Goal: Answer question/provide support: Share knowledge or assist other users

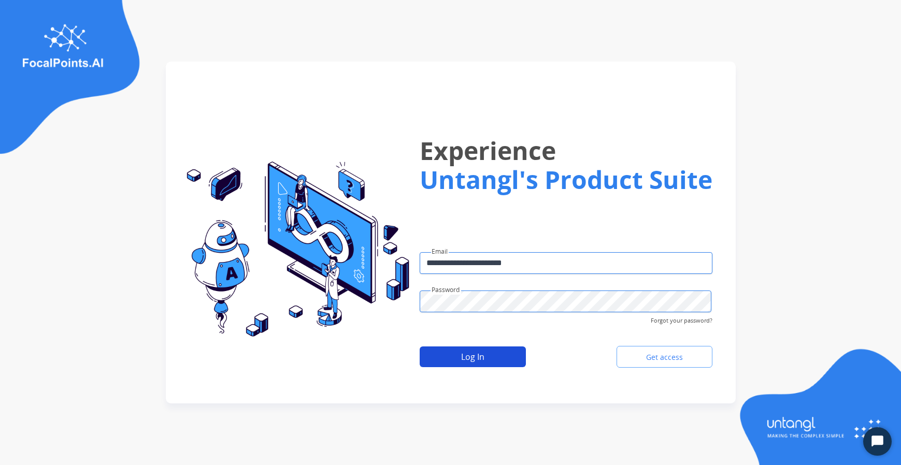
click at [445, 355] on button "Log In" at bounding box center [473, 357] width 106 height 21
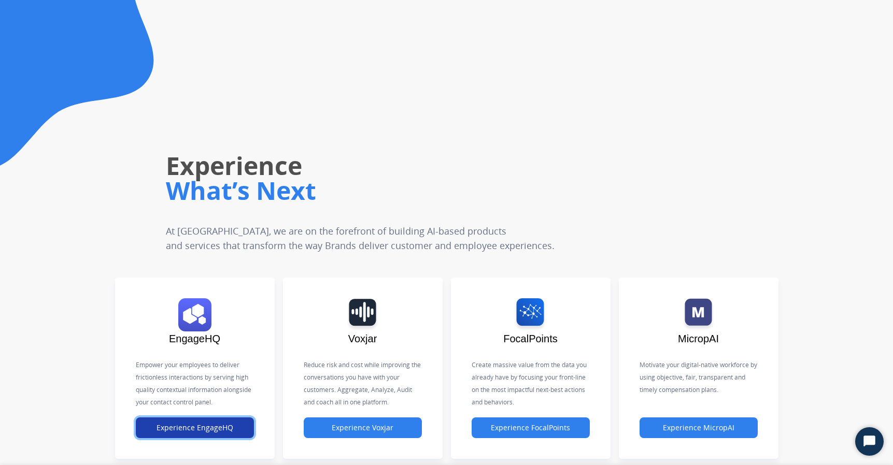
click at [230, 421] on button "Experience EngageHQ" at bounding box center [195, 428] width 118 height 21
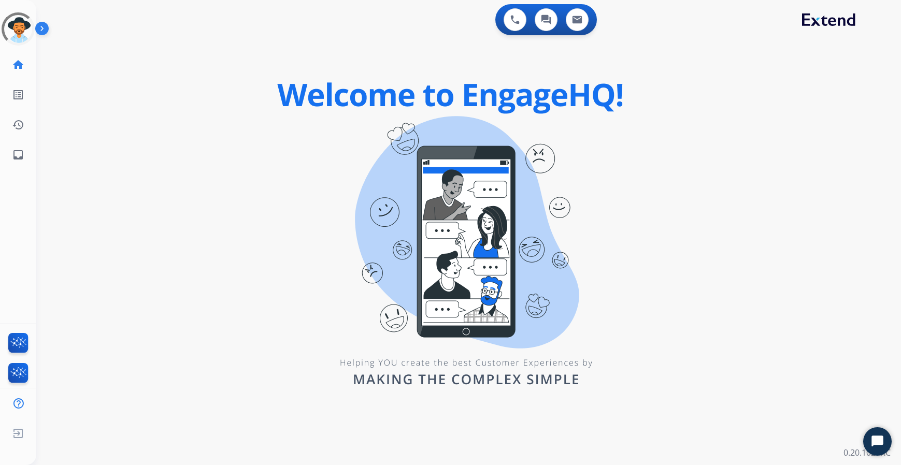
click at [90, 196] on div "0 Voice Interactions 0 Chat Interactions 0 Email Interactions swap_horiz Break …" at bounding box center [468, 232] width 865 height 465
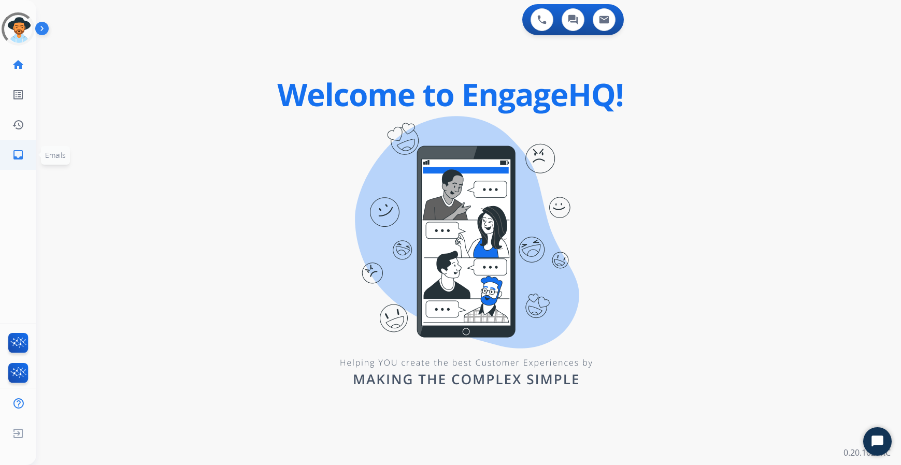
click at [15, 149] on mat-icon "inbox" at bounding box center [18, 155] width 12 height 12
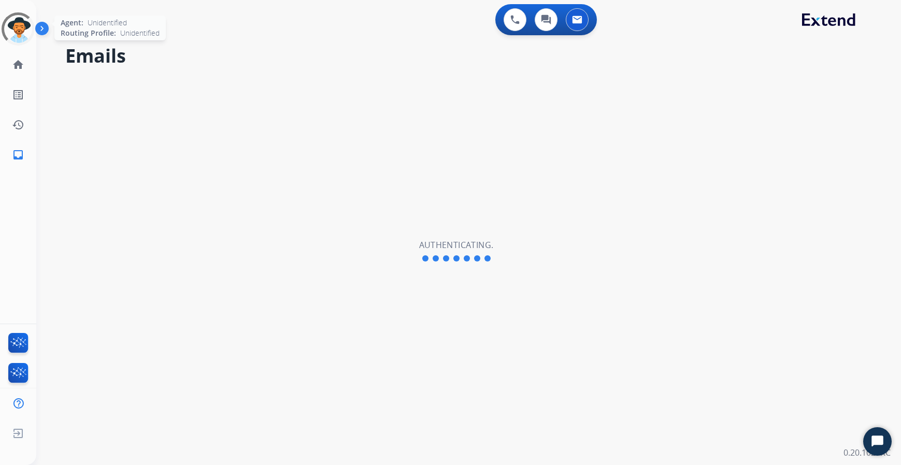
click at [26, 22] on div at bounding box center [17, 28] width 37 height 37
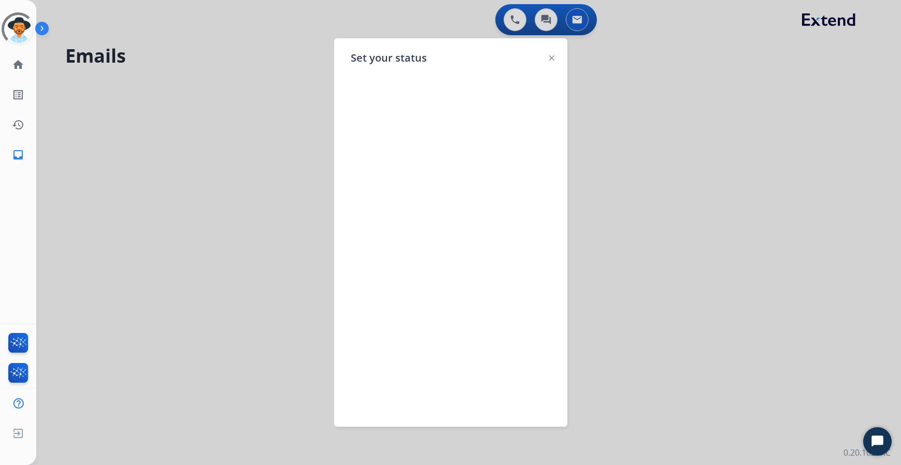
click at [36, 23] on img at bounding box center [44, 31] width 18 height 20
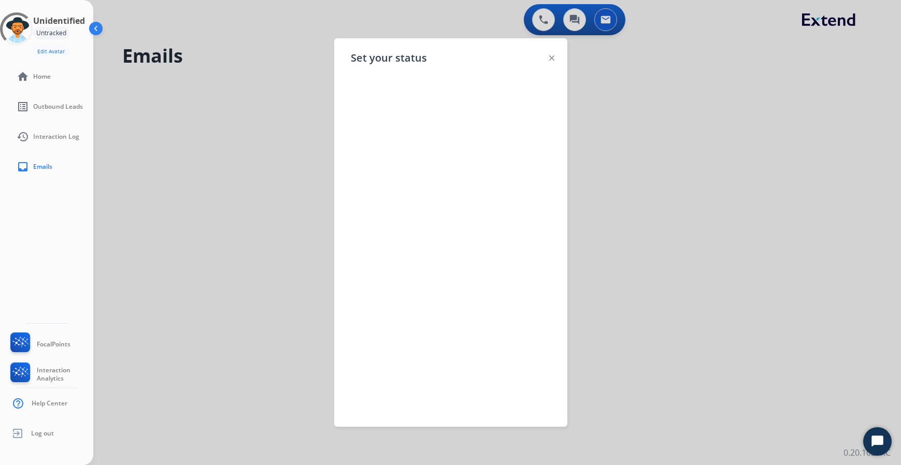
click at [90, 27] on img at bounding box center [97, 31] width 20 height 20
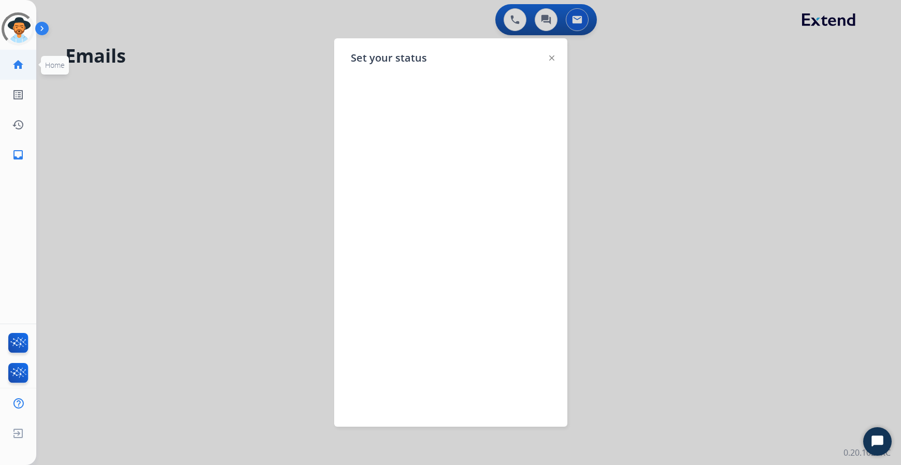
click at [22, 67] on mat-icon "home" at bounding box center [18, 65] width 12 height 12
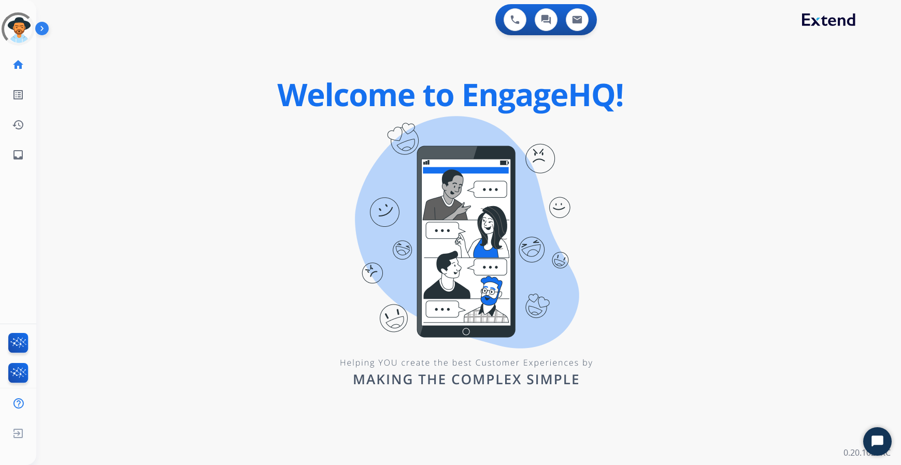
click at [274, 58] on div "swap_horiz Break voice bridge close_fullscreen Connect 3-Way Call merge_type Se…" at bounding box center [456, 62] width 840 height 50
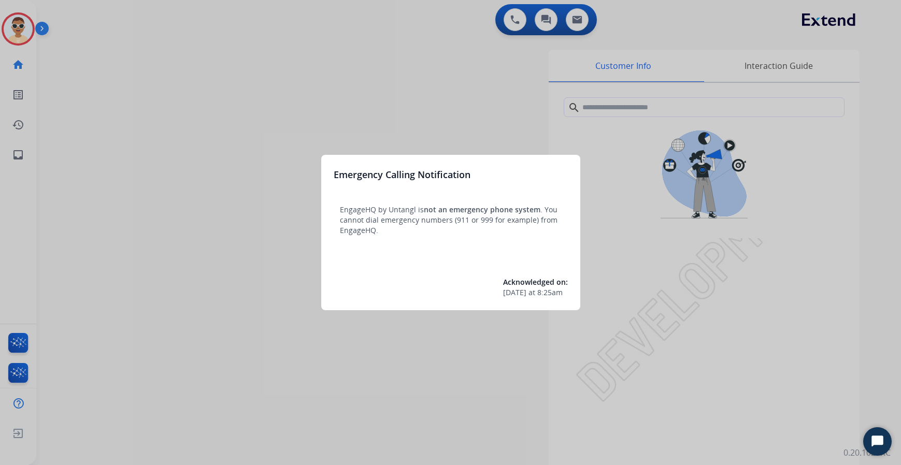
click at [98, 89] on div at bounding box center [450, 232] width 901 height 465
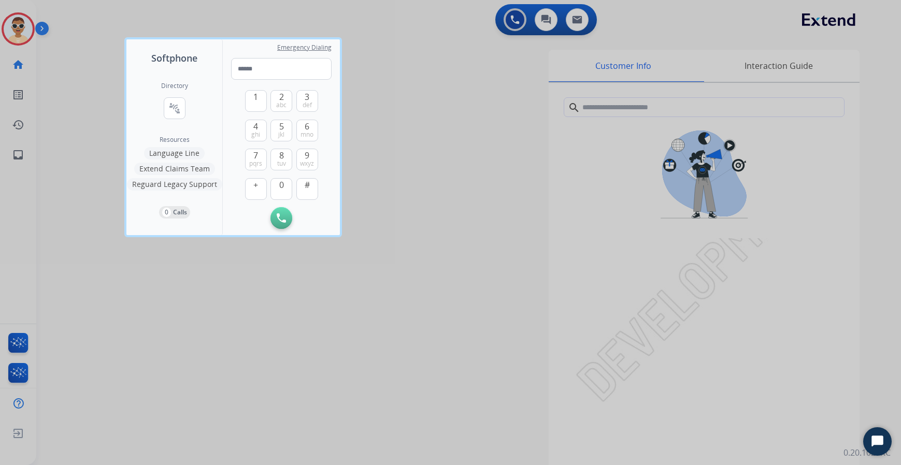
click at [44, 26] on div at bounding box center [450, 232] width 901 height 465
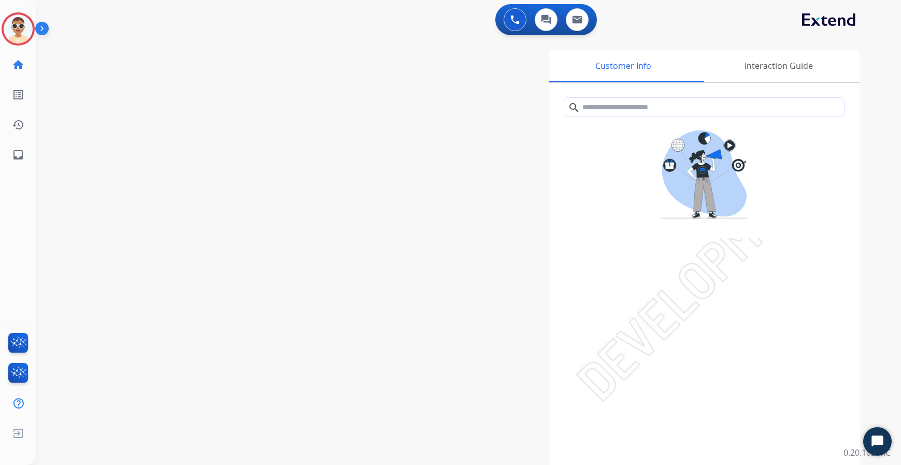
click at [44, 27] on img at bounding box center [44, 31] width 18 height 20
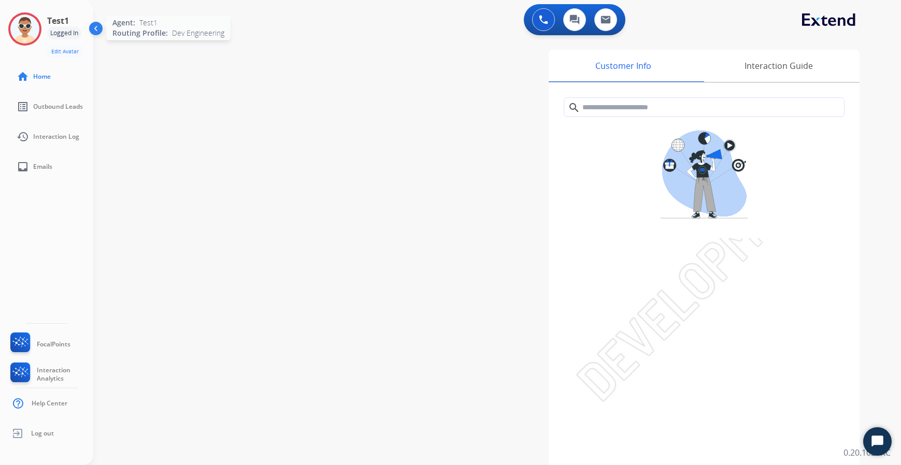
drag, startPoint x: 25, startPoint y: 31, endPoint x: 39, endPoint y: 34, distance: 14.5
click at [25, 30] on img at bounding box center [24, 29] width 29 height 29
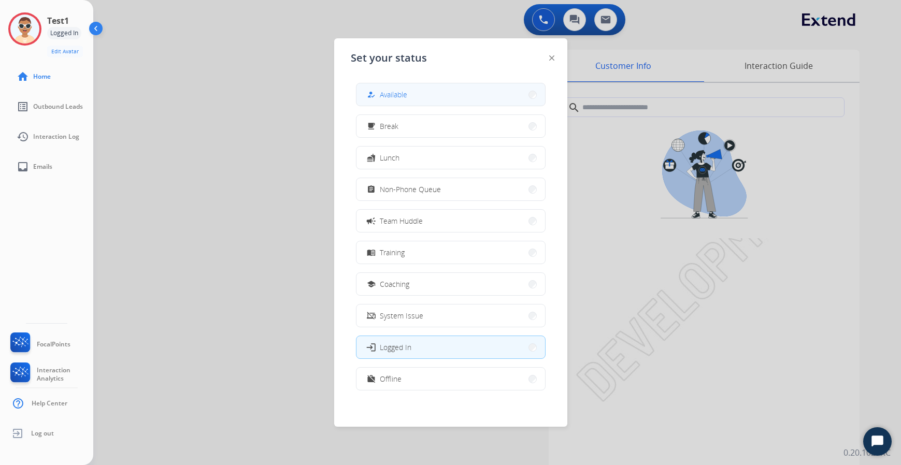
click at [424, 93] on button "how_to_reg Available" at bounding box center [450, 94] width 189 height 22
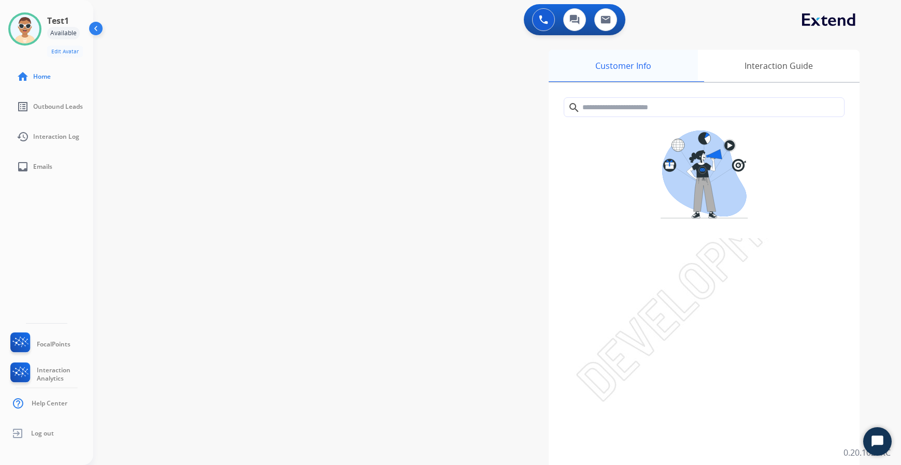
click at [694, 55] on div "Customer Info" at bounding box center [623, 66] width 149 height 32
click at [253, 233] on div "swap_horiz Break voice bridge close_fullscreen Connect 3-Way Call merge_type Se…" at bounding box center [484, 253] width 783 height 432
click at [378, 311] on div "swap_horiz Break voice bridge close_fullscreen Connect 3-Way Call merge_type Se…" at bounding box center [484, 253] width 783 height 432
click at [378, 310] on div "swap_horiz Break voice bridge close_fullscreen Connect 3-Way Call merge_type Se…" at bounding box center [484, 253] width 783 height 432
click at [380, 306] on div "swap_horiz Break voice bridge close_fullscreen Connect 3-Way Call merge_type Se…" at bounding box center [484, 253] width 783 height 432
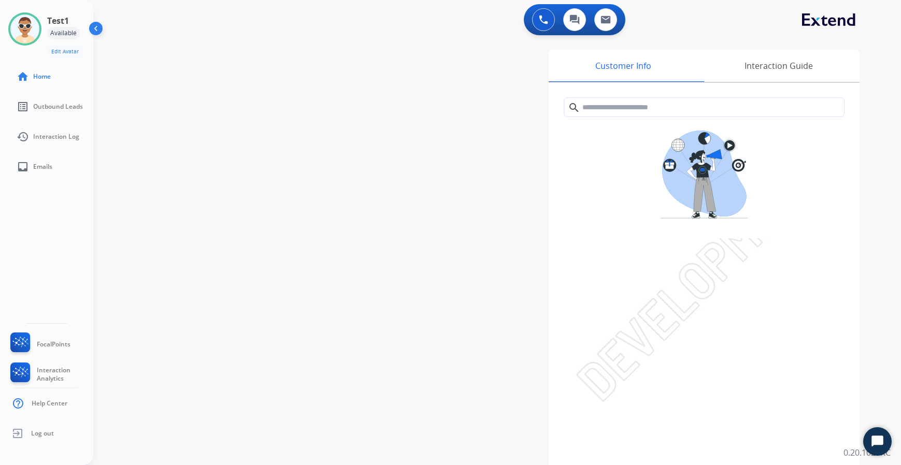
click at [307, 233] on div "swap_horiz Break voice bridge close_fullscreen Connect 3-Way Call merge_type Se…" at bounding box center [484, 253] width 783 height 432
click at [541, 27] on button at bounding box center [543, 19] width 23 height 23
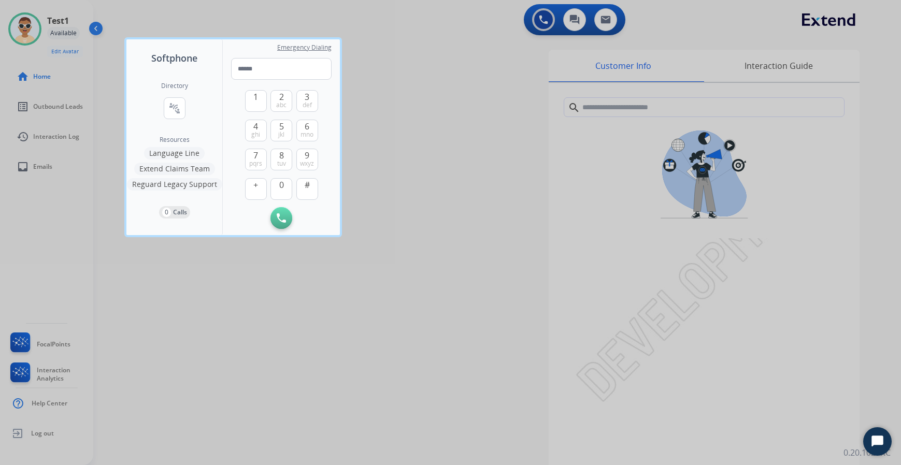
click at [186, 113] on div "Directory connect_without_contact Resource Directory" at bounding box center [174, 109] width 27 height 54
click at [169, 107] on mat-icon "connect_without_contact" at bounding box center [174, 108] width 12 height 12
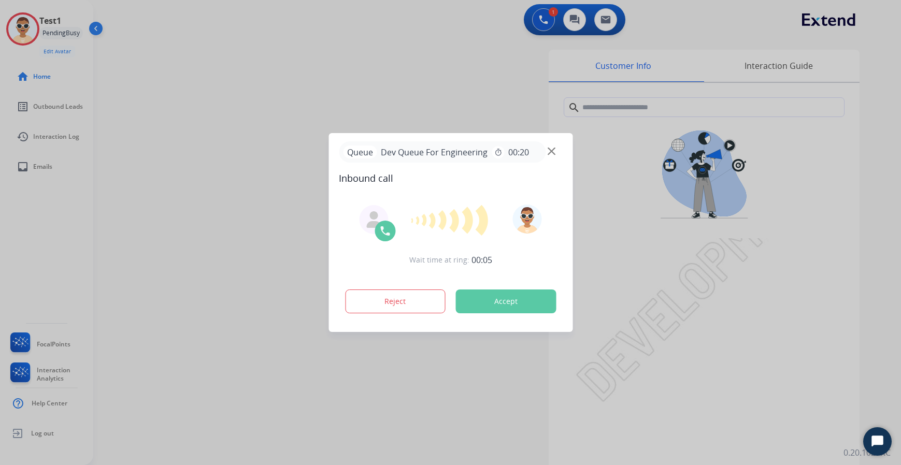
click at [488, 305] on button "Accept" at bounding box center [505, 302] width 101 height 24
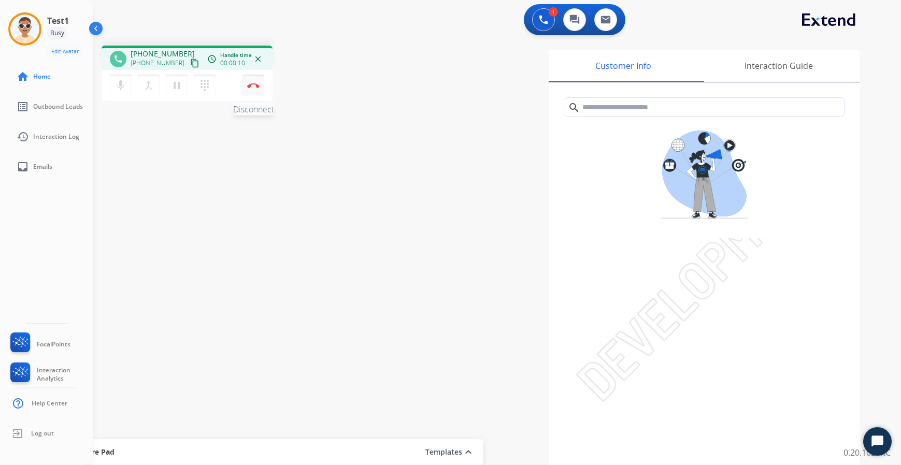
click at [254, 93] on button "Disconnect" at bounding box center [253, 86] width 22 height 22
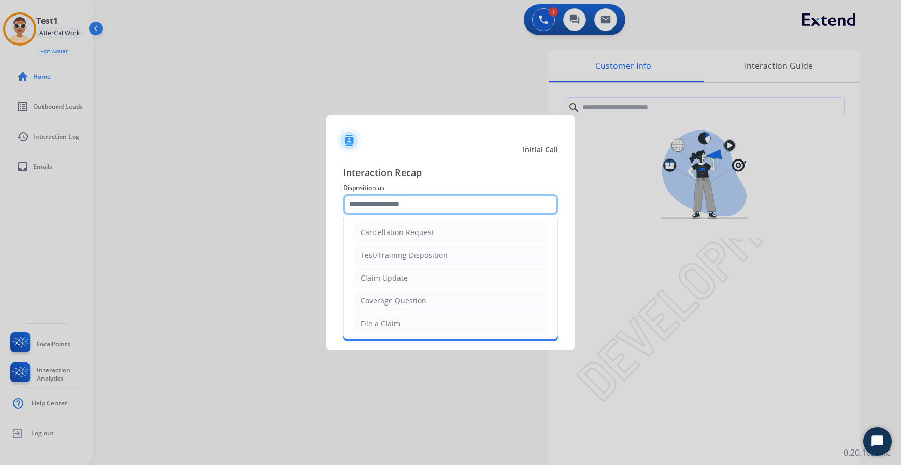
click at [389, 204] on input "text" at bounding box center [450, 204] width 215 height 21
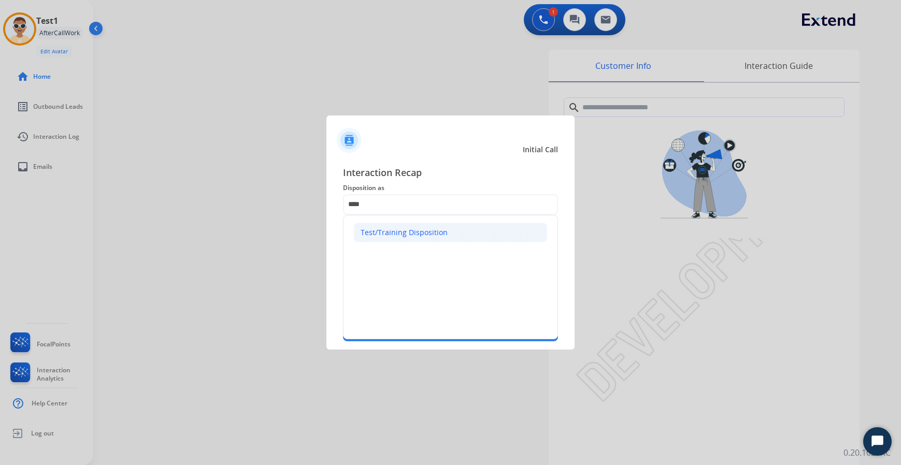
click at [394, 237] on div "Test/Training Disposition" at bounding box center [404, 232] width 87 height 10
type input "**********"
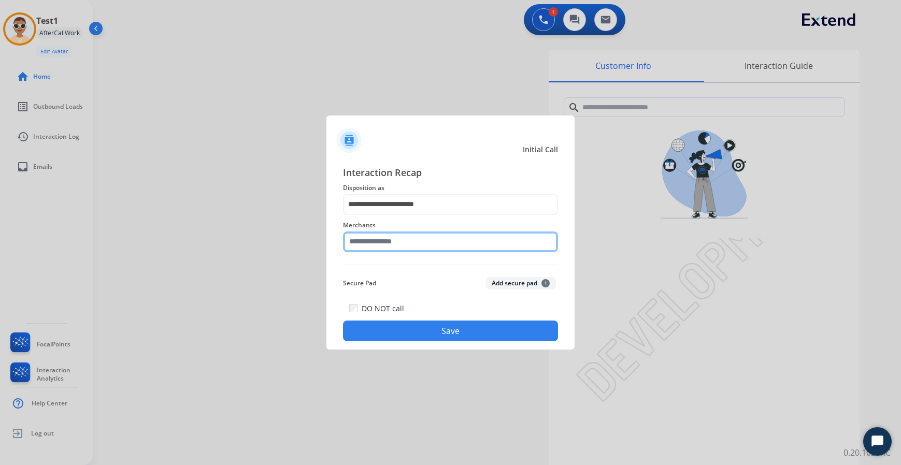
click at [394, 248] on input "text" at bounding box center [450, 242] width 215 height 21
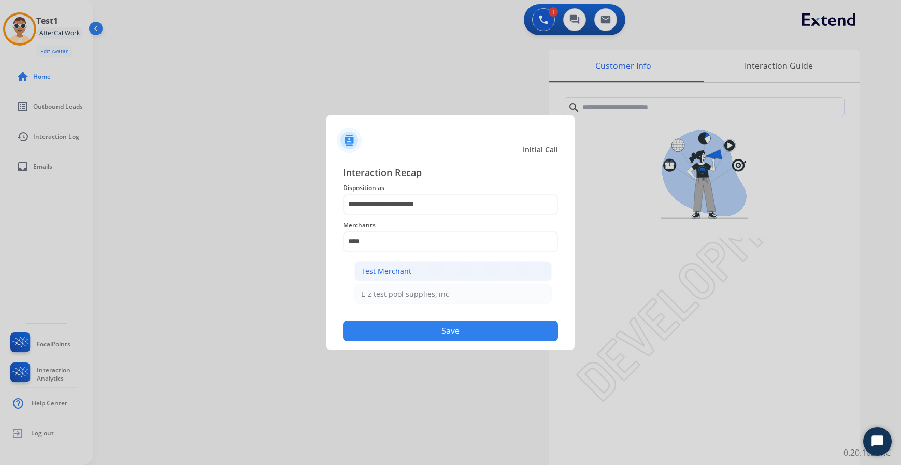
click at [395, 270] on div "Test Merchant" at bounding box center [386, 271] width 50 height 10
type input "**********"
click at [512, 285] on button "Add secure pad +" at bounding box center [520, 283] width 70 height 12
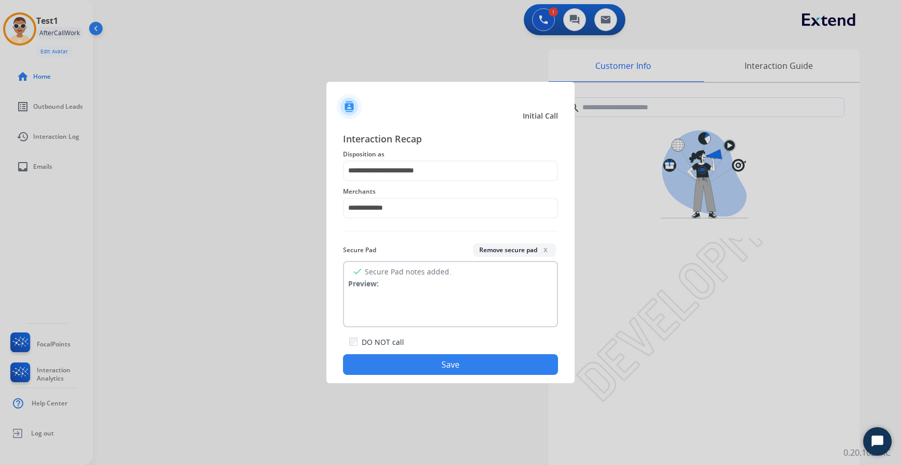
click at [448, 365] on button "Save" at bounding box center [450, 364] width 215 height 21
